Goal: Find specific page/section: Find specific page/section

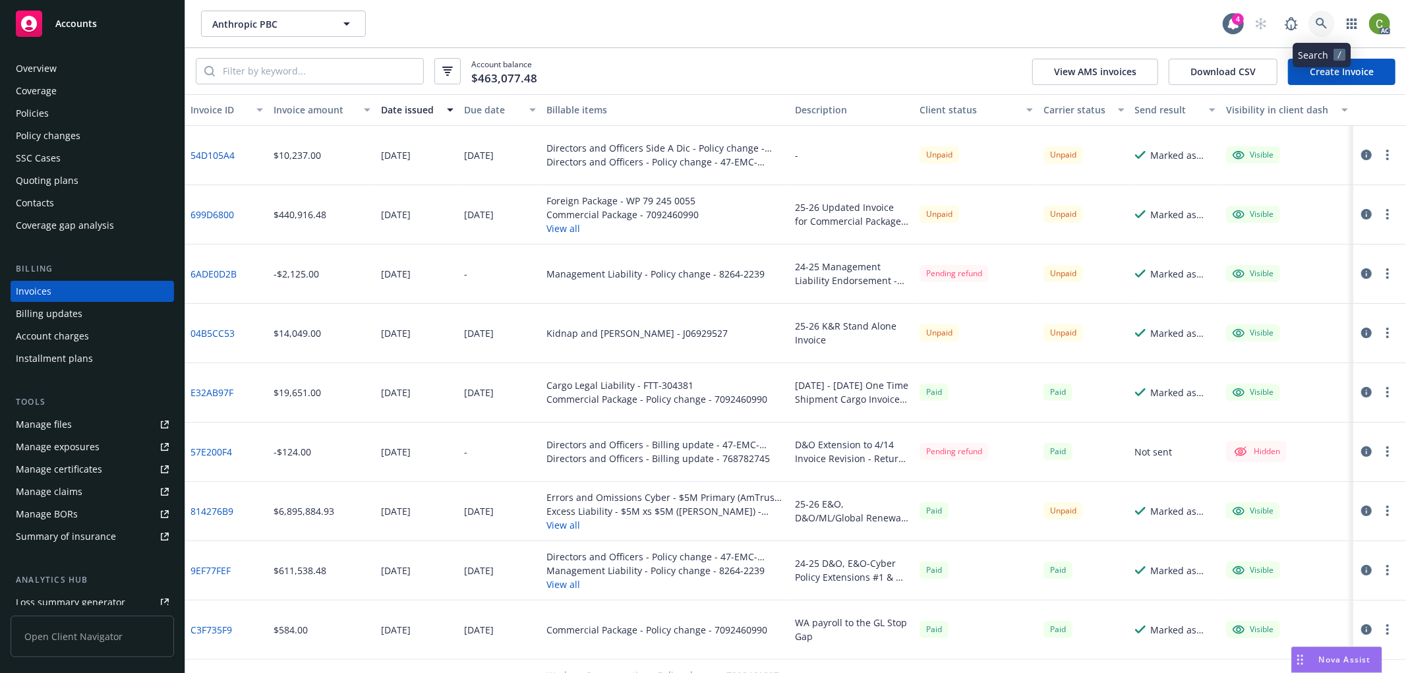
click at [1323, 21] on icon at bounding box center [1322, 24] width 12 height 12
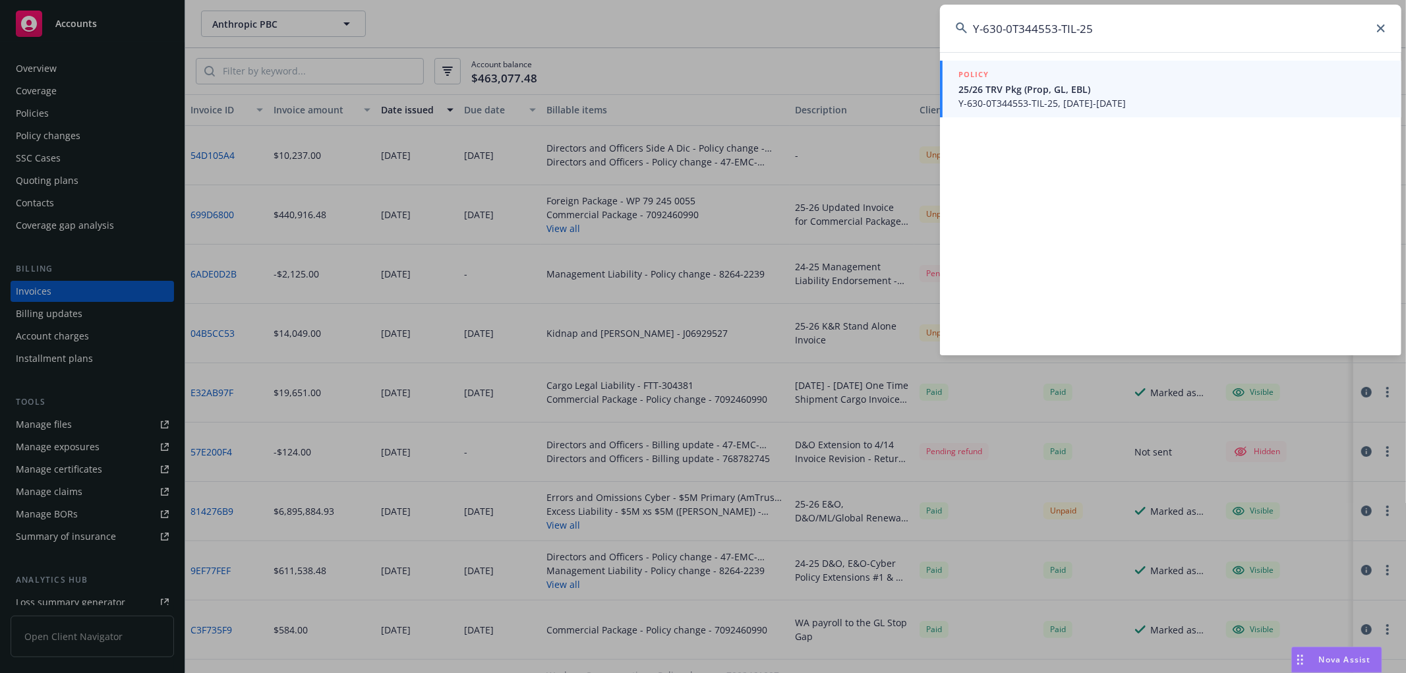
type input "Y-630-0T344553-TIL-25"
click at [1084, 99] on span "Y-630-0T344553-TIL-25, 04/01/2025-04/01/2026" at bounding box center [1171, 103] width 427 height 14
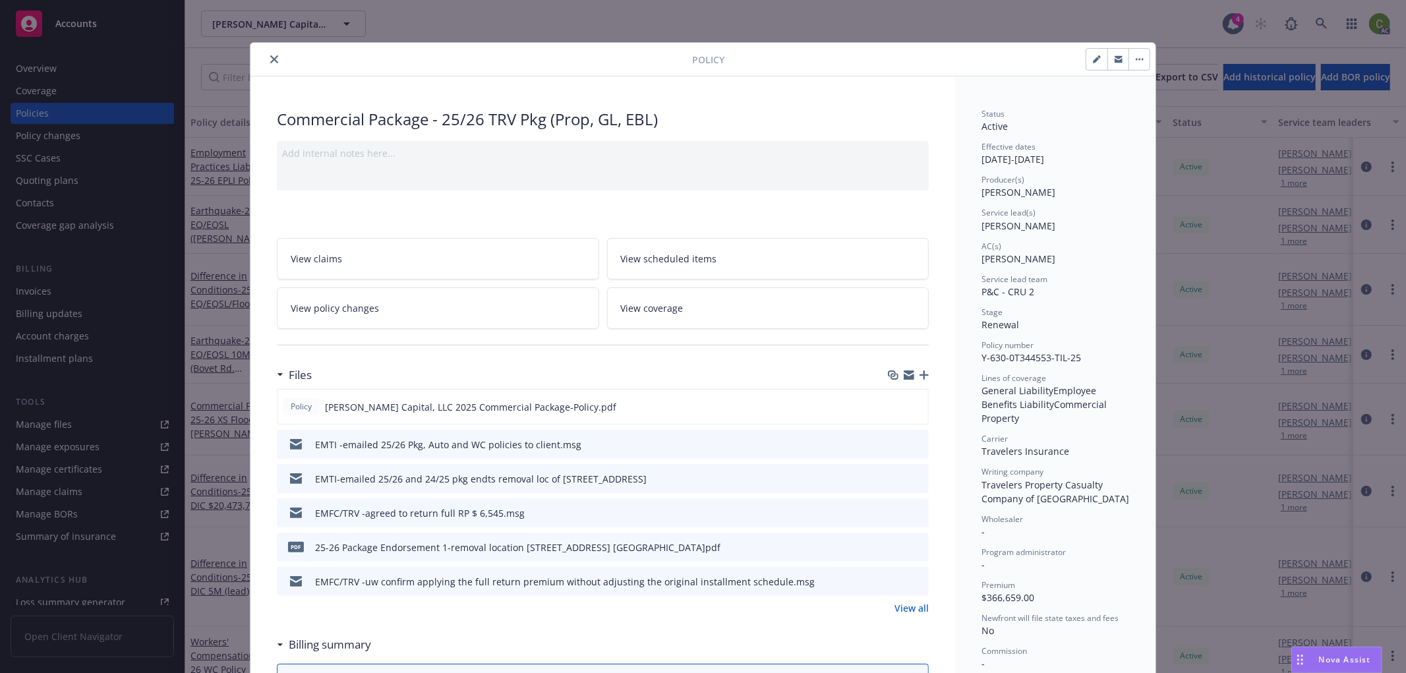
click at [273, 58] on button "close" at bounding box center [274, 59] width 16 height 16
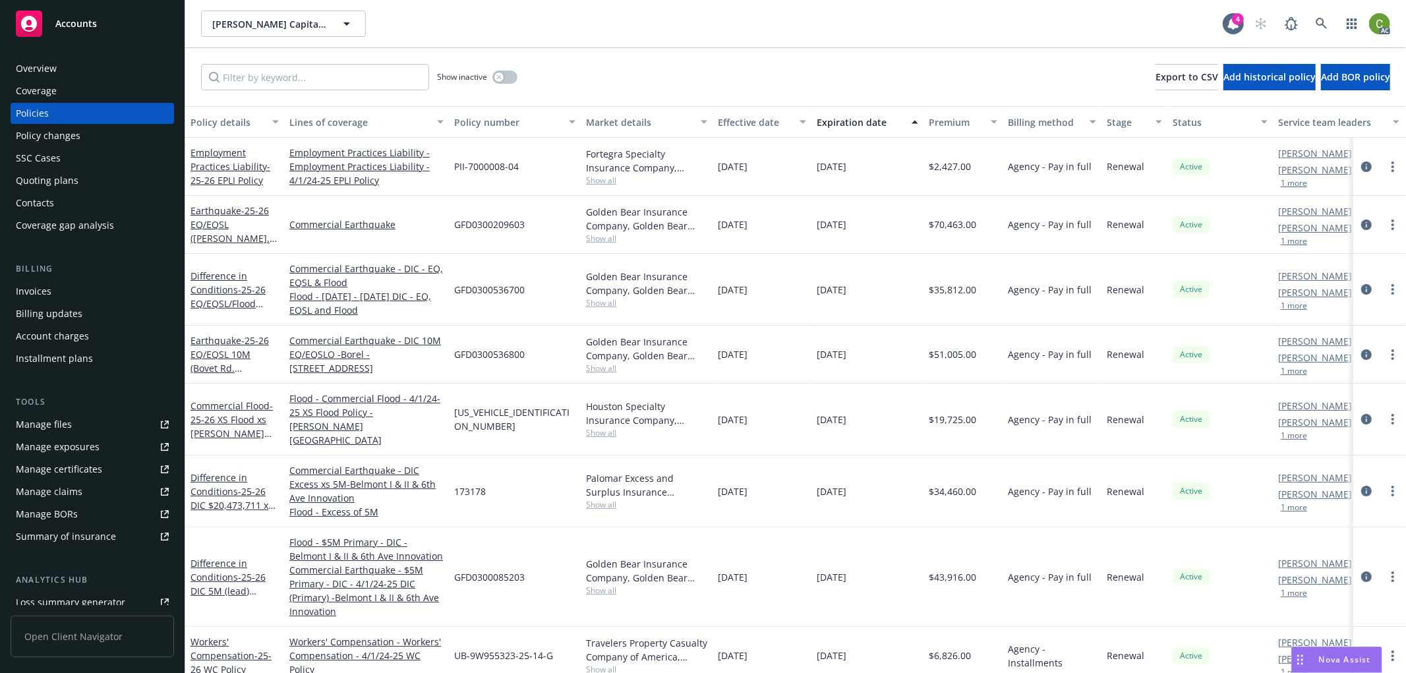
click at [51, 295] on div "Invoices" at bounding box center [92, 291] width 153 height 21
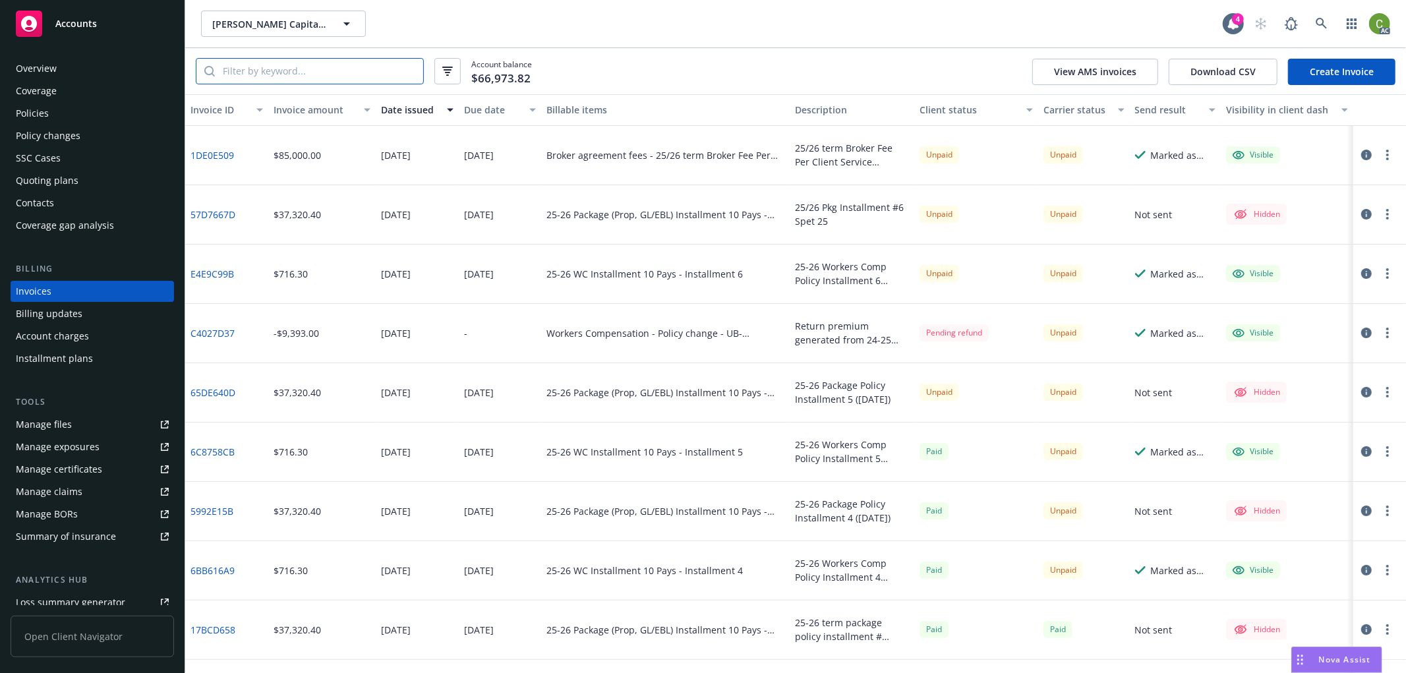
click at [293, 76] on input "search" at bounding box center [319, 71] width 208 height 25
paste input "Y-630-0T344553-TIL-25"
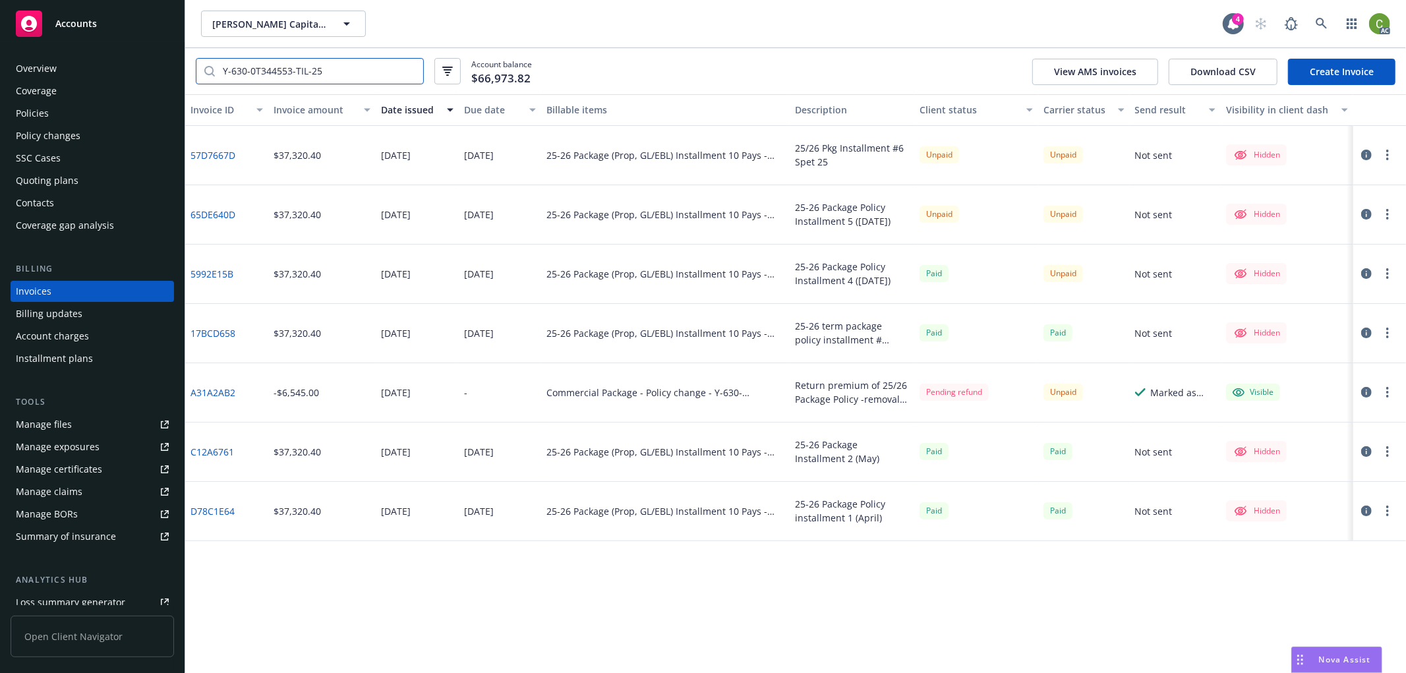
type input "Y-630-0T344553-TIL-25"
click at [1364, 274] on icon "button" at bounding box center [1366, 273] width 11 height 11
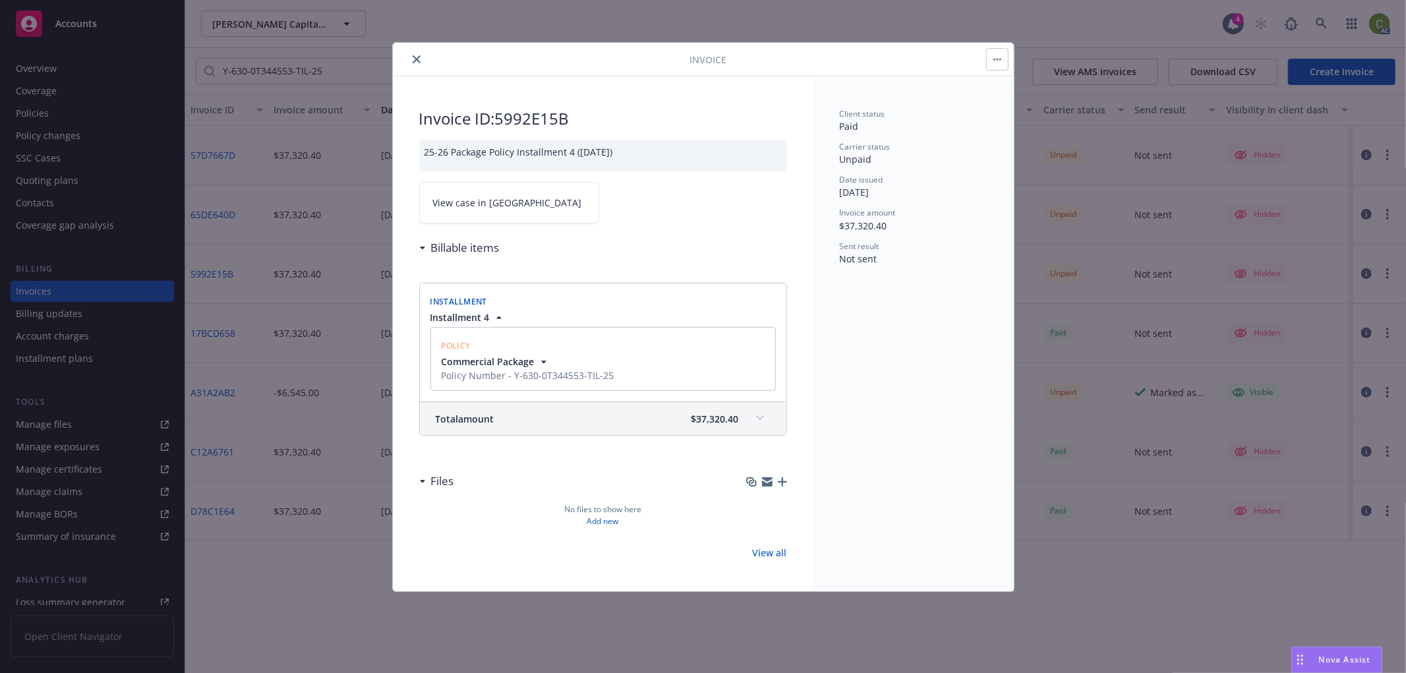
click at [761, 416] on icon at bounding box center [760, 417] width 8 height 5
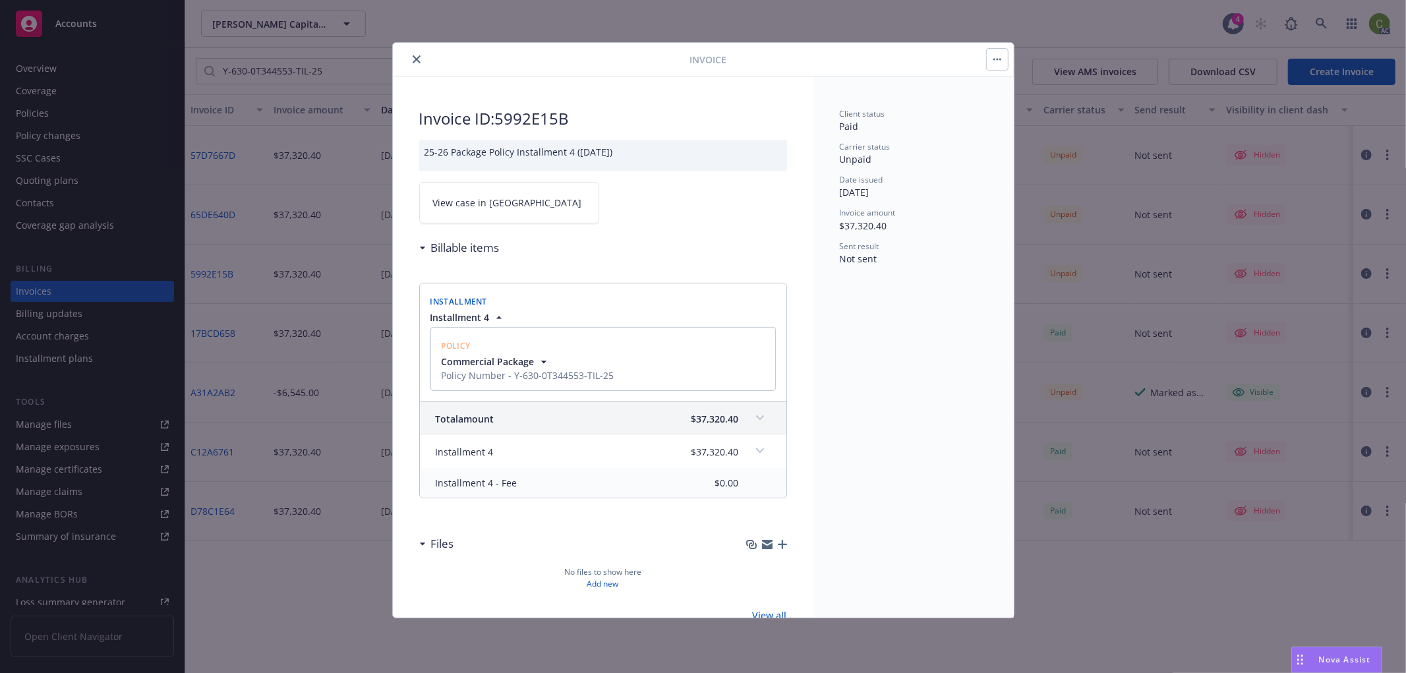
click at [761, 416] on div "Total amount $37,320.40" at bounding box center [603, 418] width 366 height 33
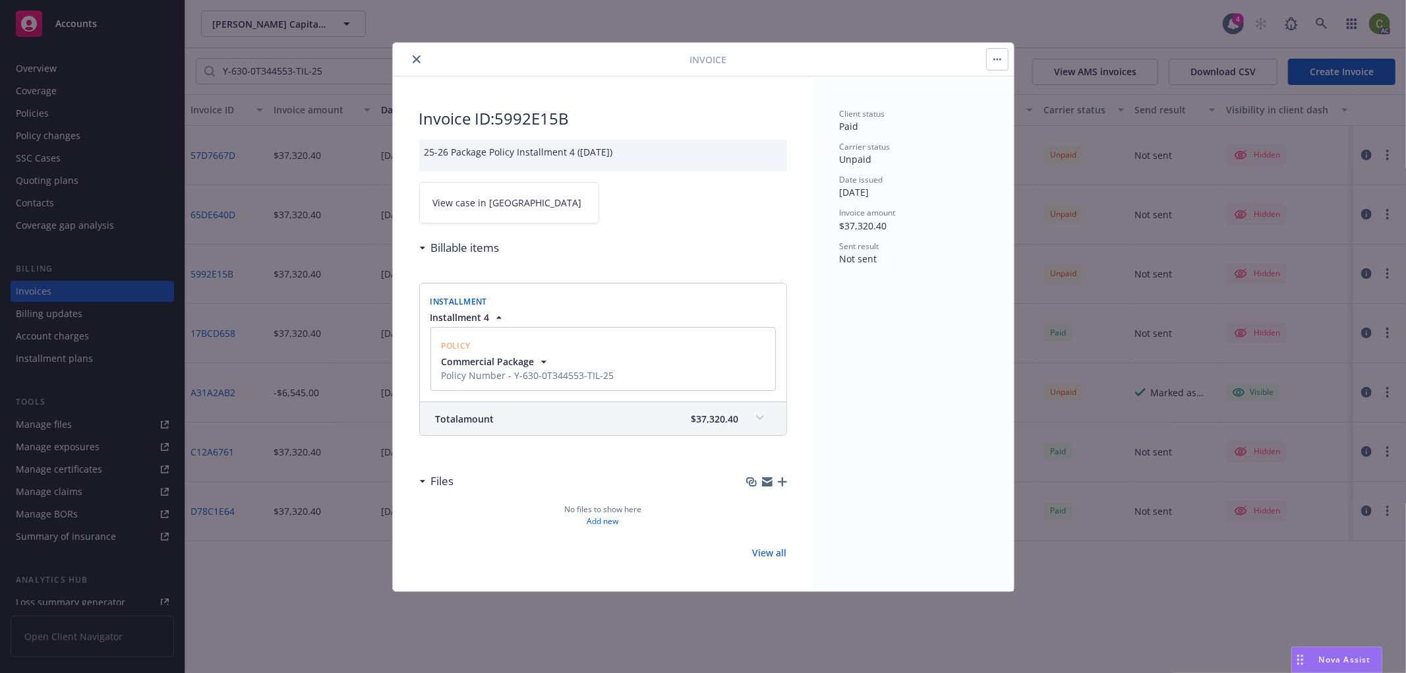
click at [469, 214] on link "View case in SSC" at bounding box center [509, 203] width 180 height 42
click at [418, 60] on icon "close" at bounding box center [417, 59] width 8 height 8
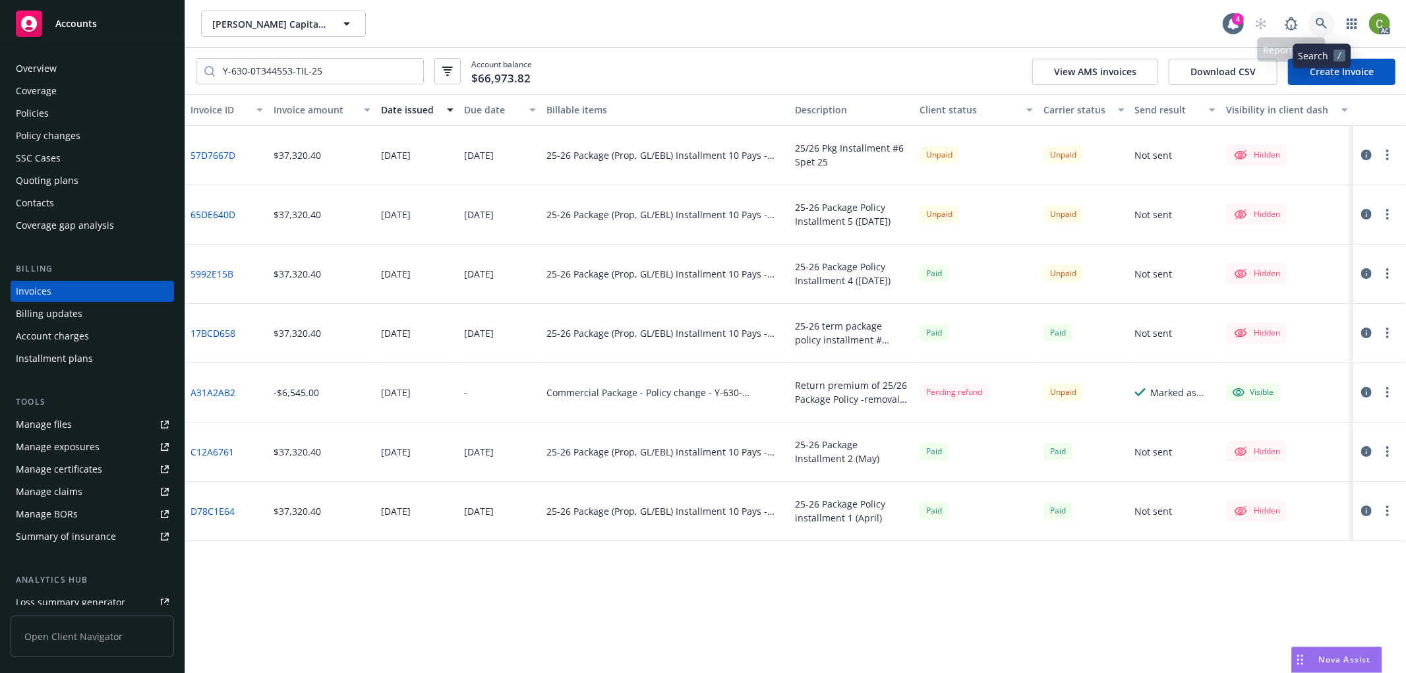
click at [1319, 26] on icon at bounding box center [1322, 24] width 12 height 12
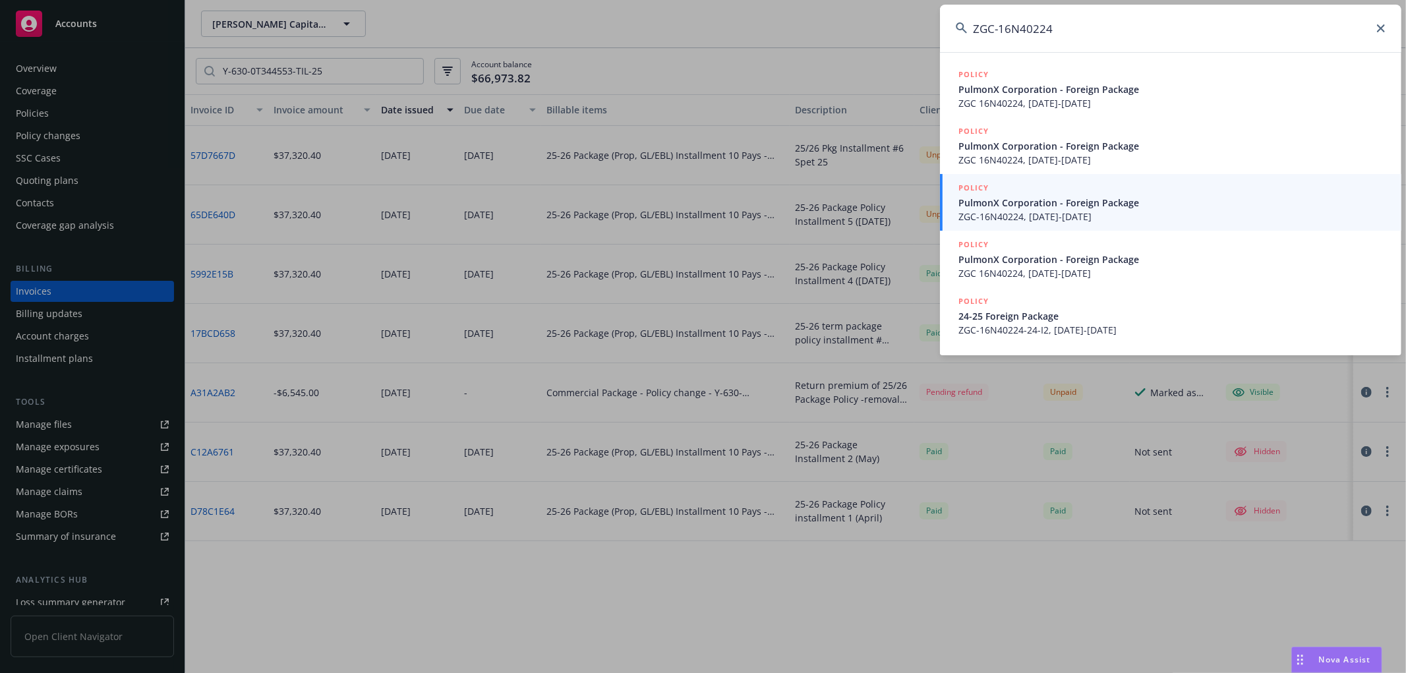
type input "ZGC-16N40224"
click at [1154, 212] on span "ZGC-16N40224, 01/01/2025-01/01/2026" at bounding box center [1171, 217] width 427 height 14
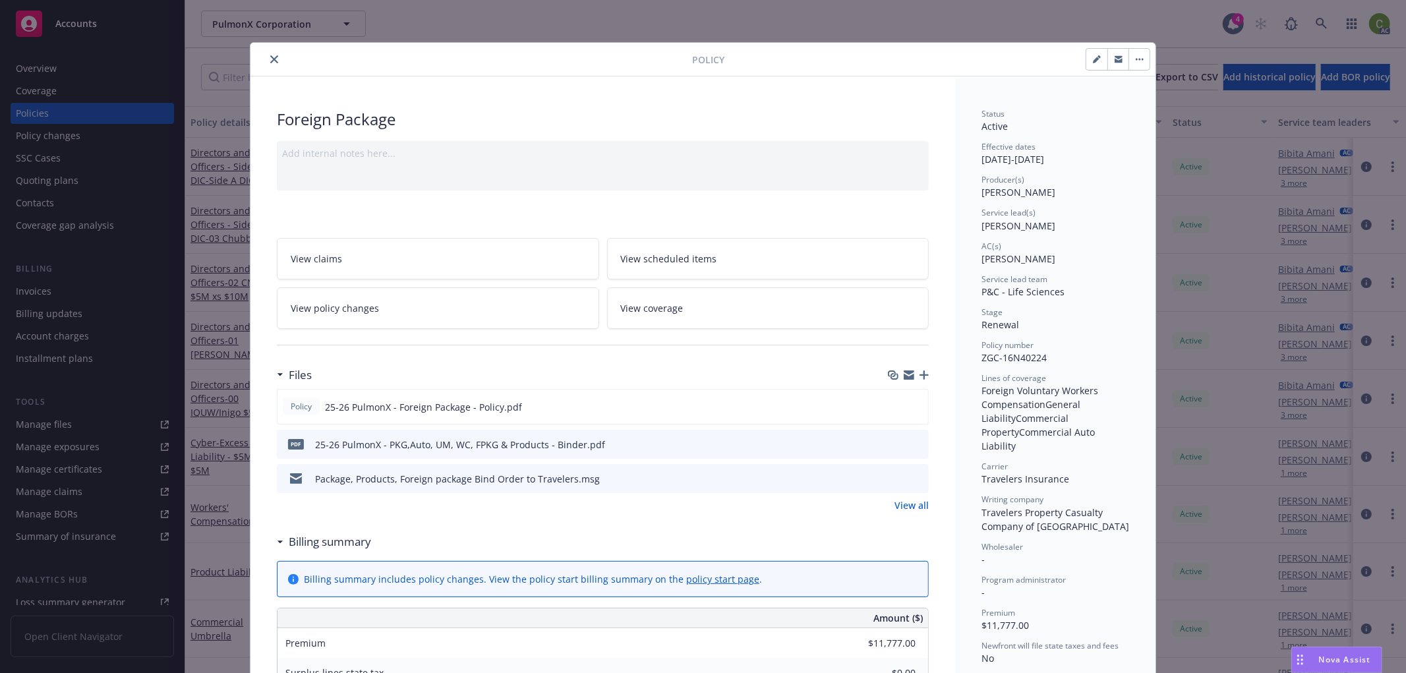
click at [270, 57] on icon "close" at bounding box center [274, 59] width 8 height 8
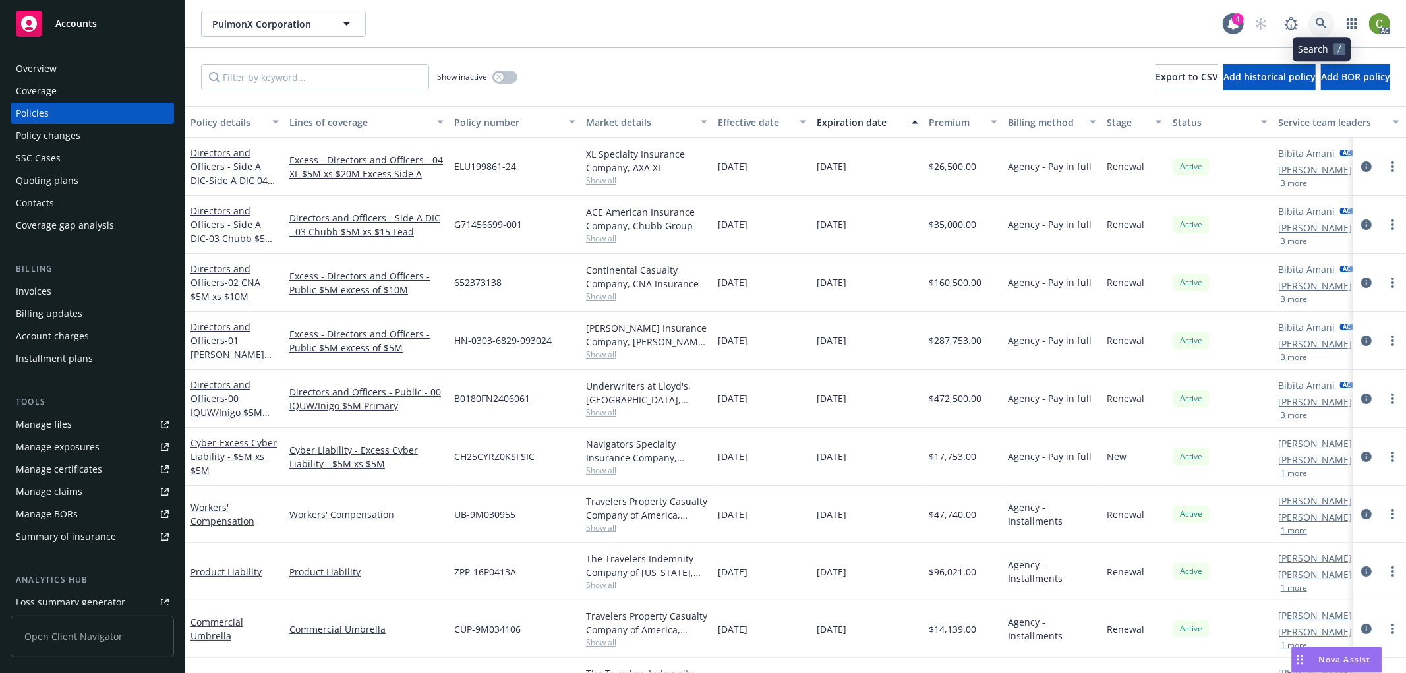
click at [1327, 15] on link at bounding box center [1321, 24] width 26 height 26
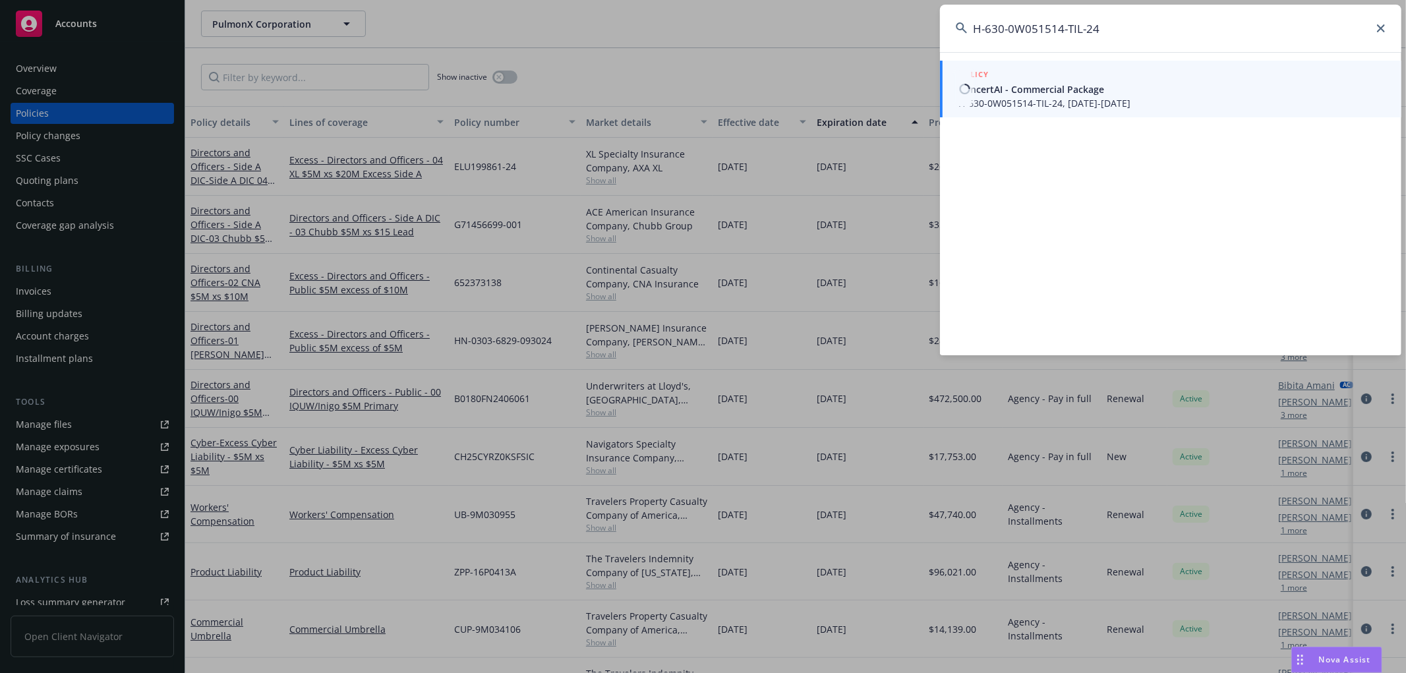
type input "H-630-0W051514-TIL-24"
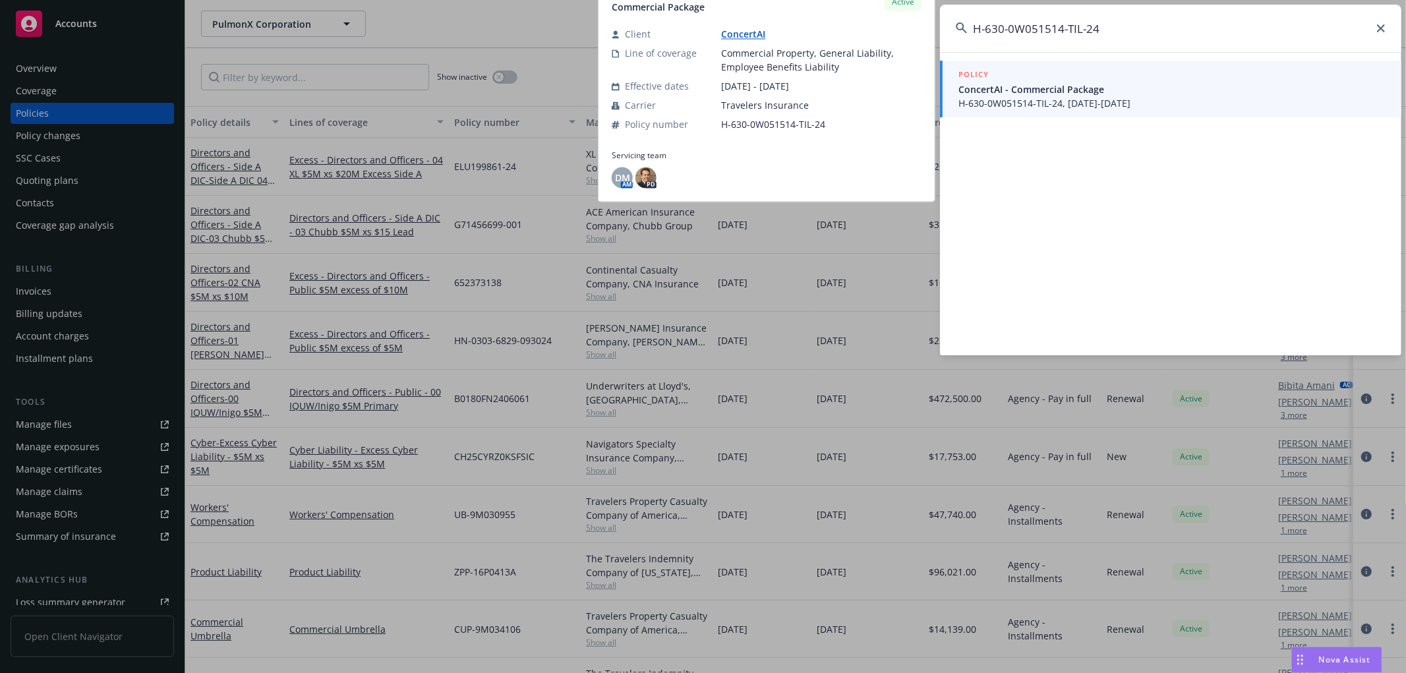
click at [1143, 90] on span "ConcertAI - Commercial Package" at bounding box center [1171, 89] width 427 height 14
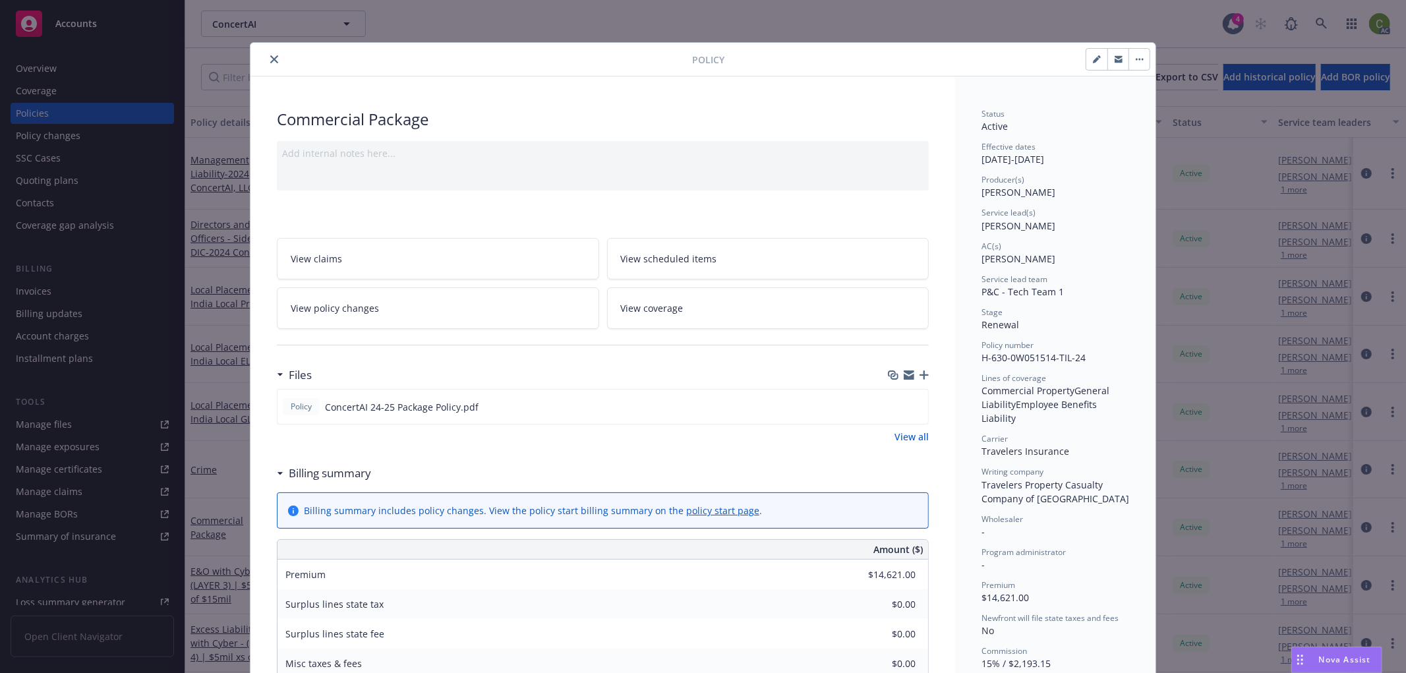
click at [272, 58] on icon "close" at bounding box center [274, 59] width 8 height 8
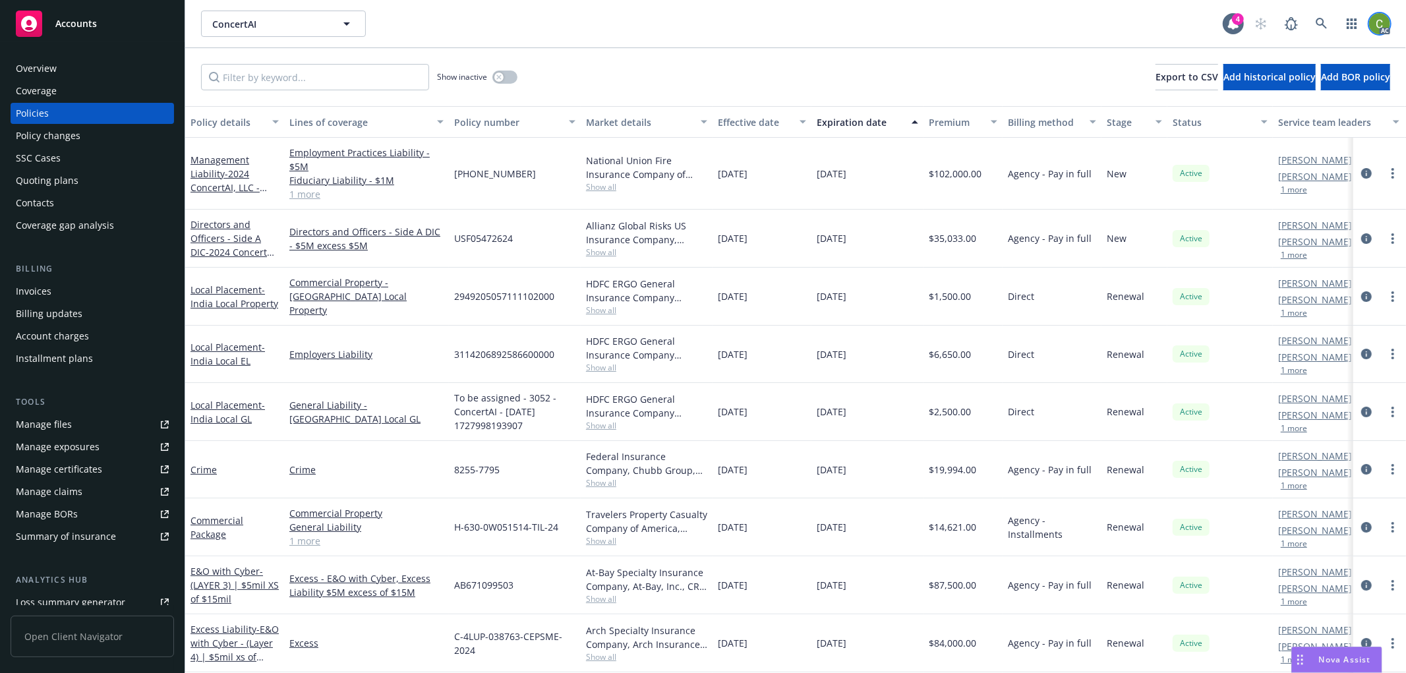
click at [1380, 28] on img at bounding box center [1379, 23] width 21 height 21
click at [1366, 48] on link "Log out" at bounding box center [1324, 59] width 132 height 26
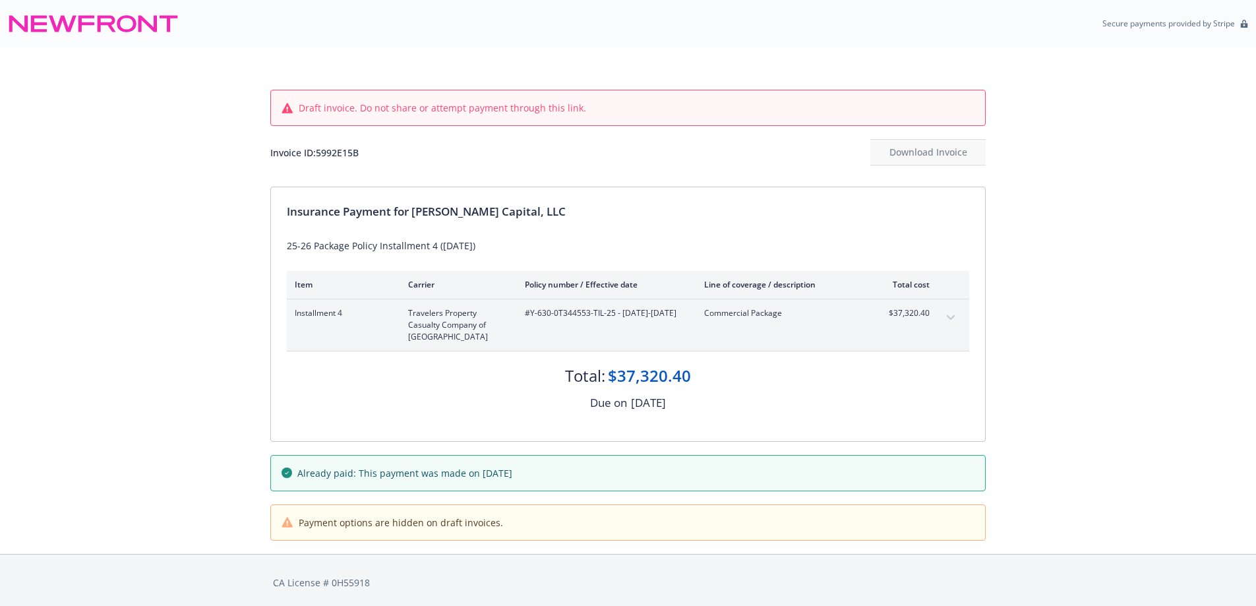
click at [347, 157] on div "Invoice ID: 5992E15B" at bounding box center [314, 153] width 88 height 14
copy div "5992E15B"
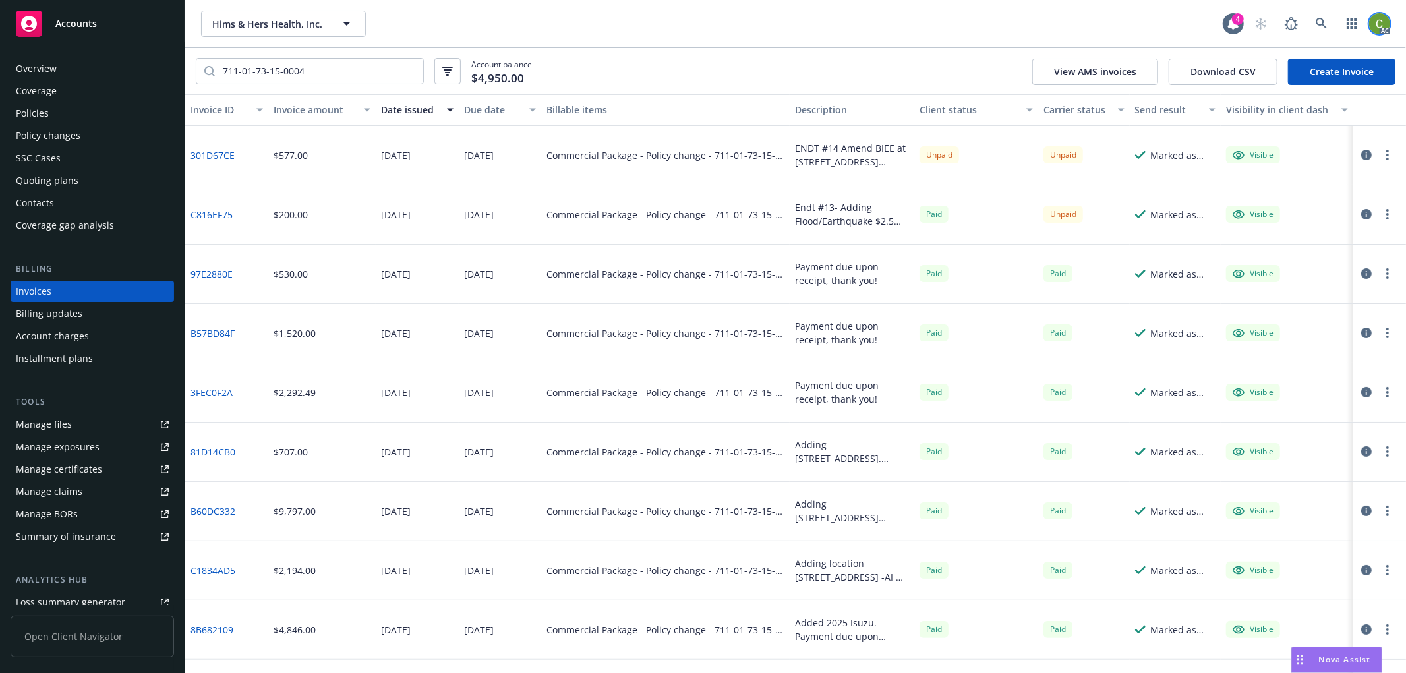
click at [1385, 21] on img at bounding box center [1379, 23] width 21 height 21
click at [1328, 63] on link "Log out" at bounding box center [1324, 58] width 132 height 26
